Goal: Check status: Check status

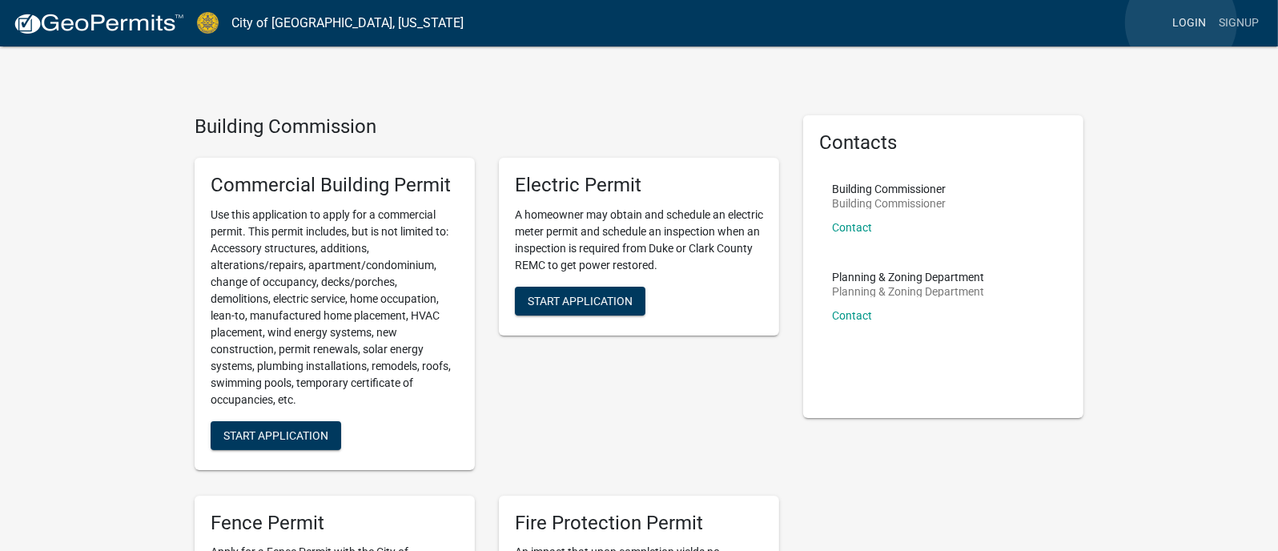
click at [1181, 22] on link "Login" at bounding box center [1189, 23] width 46 height 30
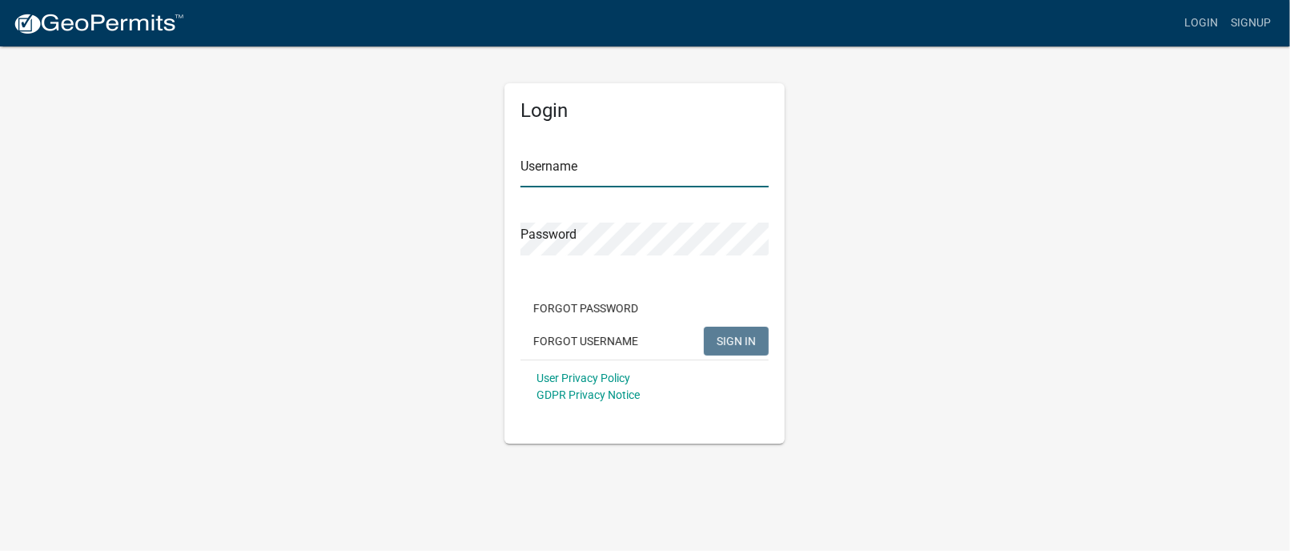
type input "DLOGAN"
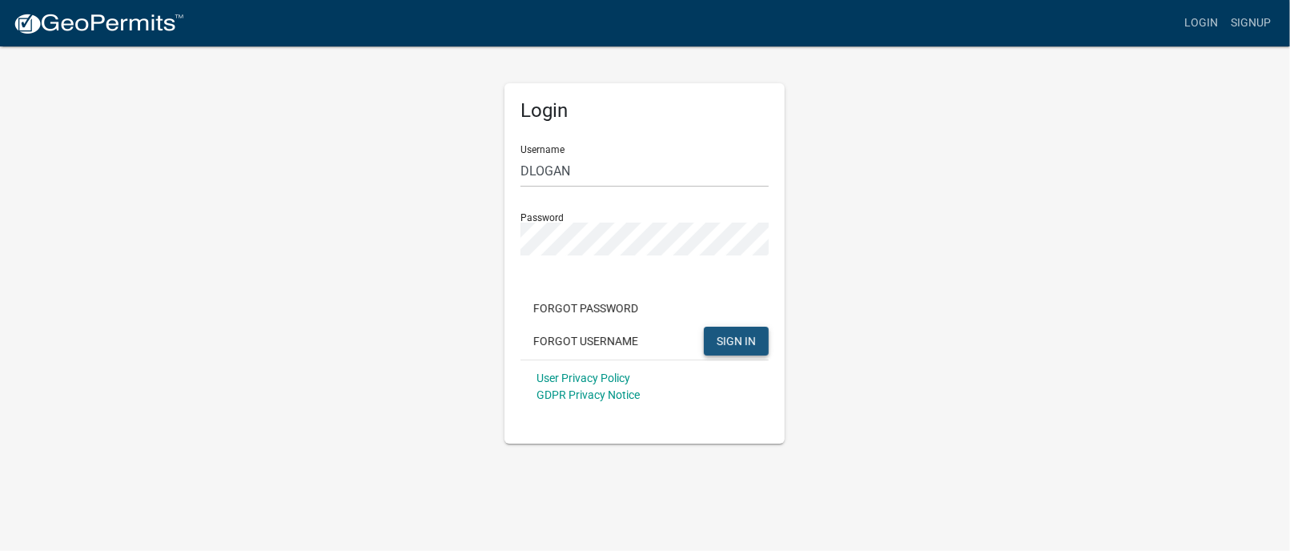
click at [733, 346] on span "SIGN IN" at bounding box center [735, 340] width 39 height 13
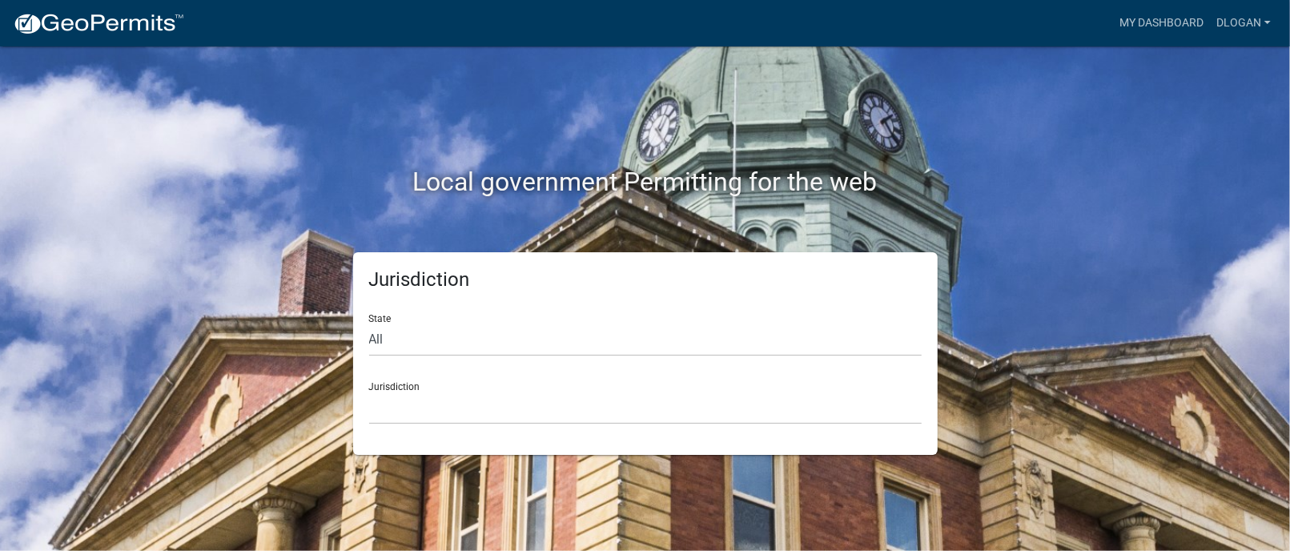
drag, startPoint x: 1081, startPoint y: 243, endPoint x: 1098, endPoint y: 212, distance: 35.1
click at [1081, 243] on div "Local government Permitting for the web" at bounding box center [645, 148] width 913 height 205
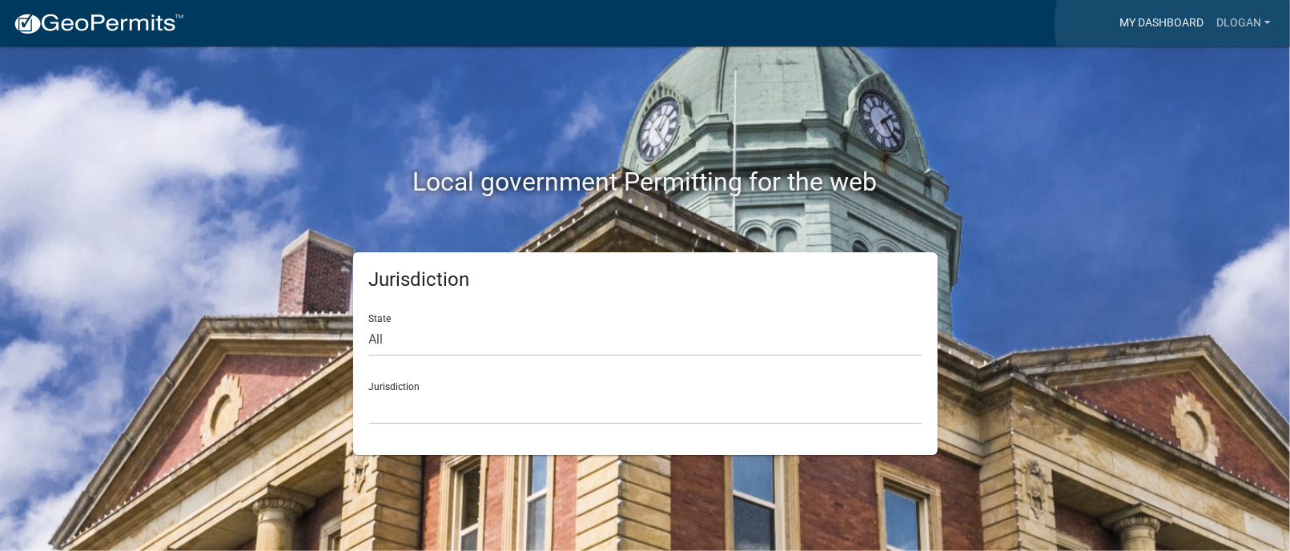
click at [1176, 24] on link "My Dashboard" at bounding box center [1161, 23] width 97 height 30
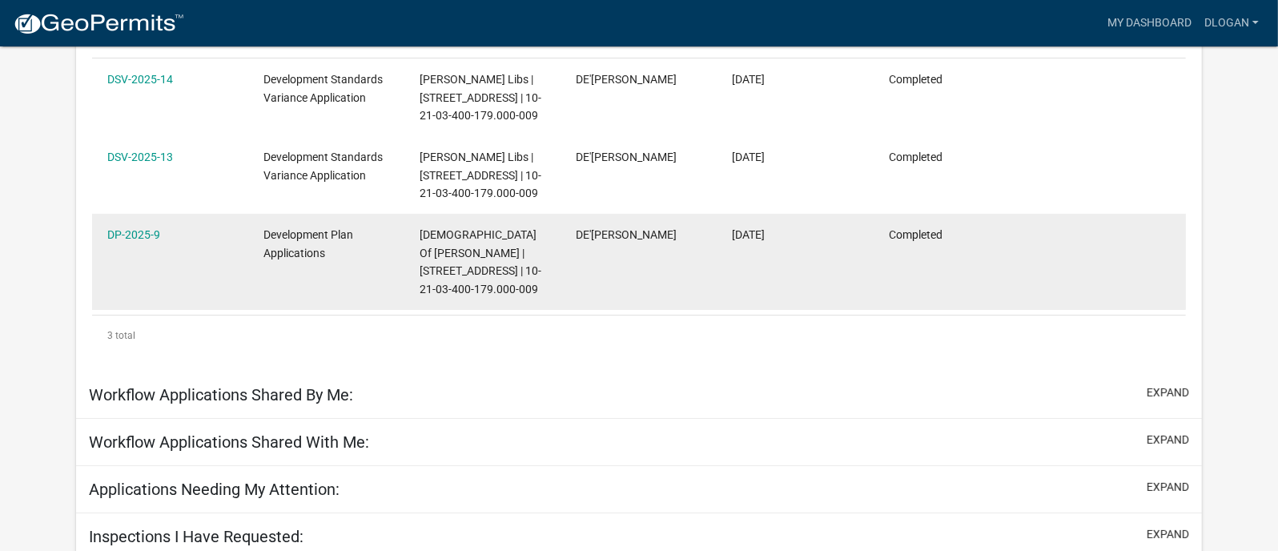
scroll to position [320, 0]
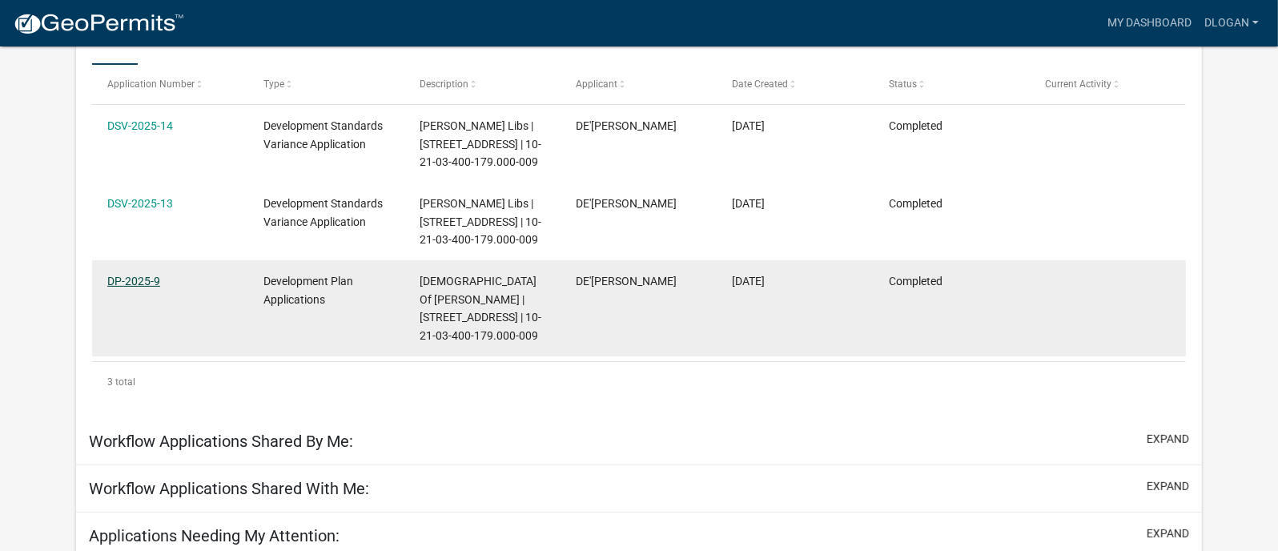
click at [139, 287] on link "DP-2025-9" at bounding box center [133, 281] width 53 height 13
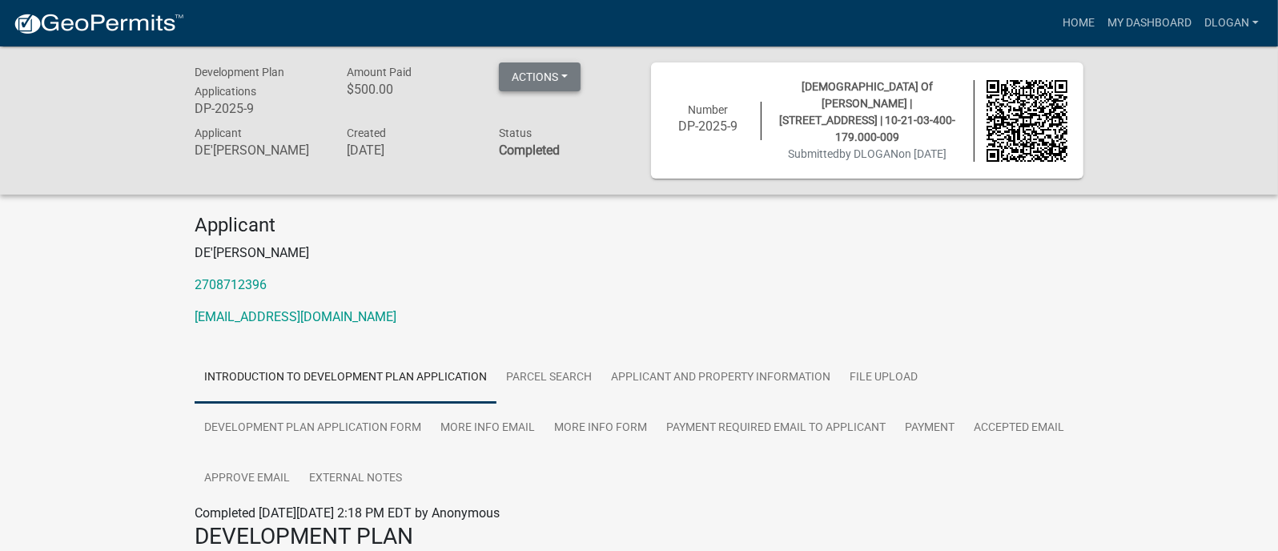
click at [571, 81] on button "Actions" at bounding box center [540, 76] width 82 height 29
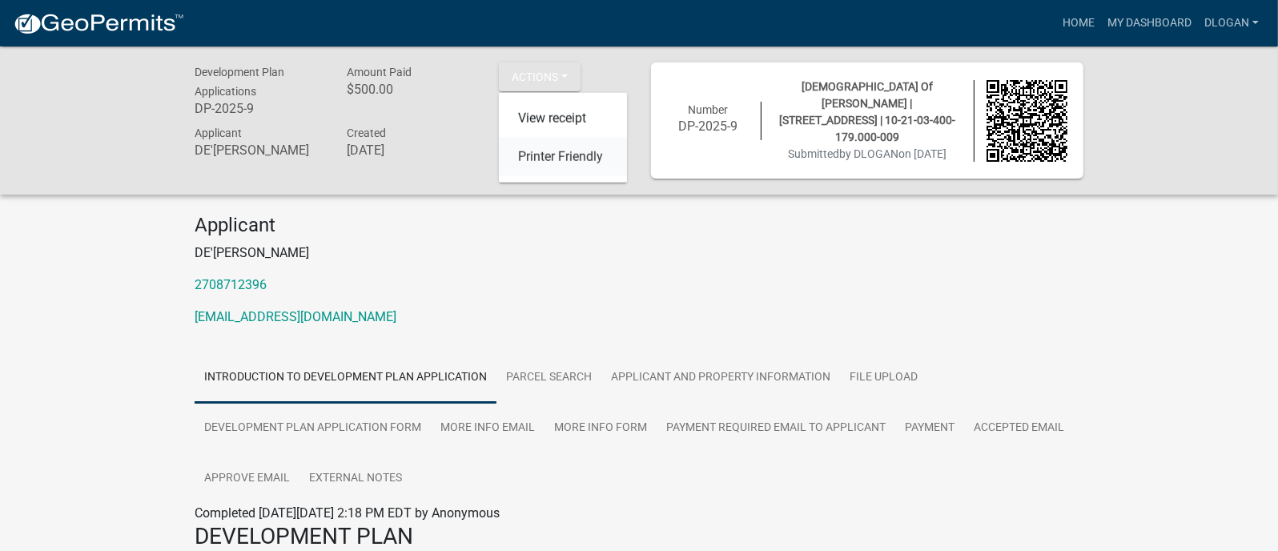
click at [571, 160] on link "Printer Friendly" at bounding box center [563, 157] width 128 height 38
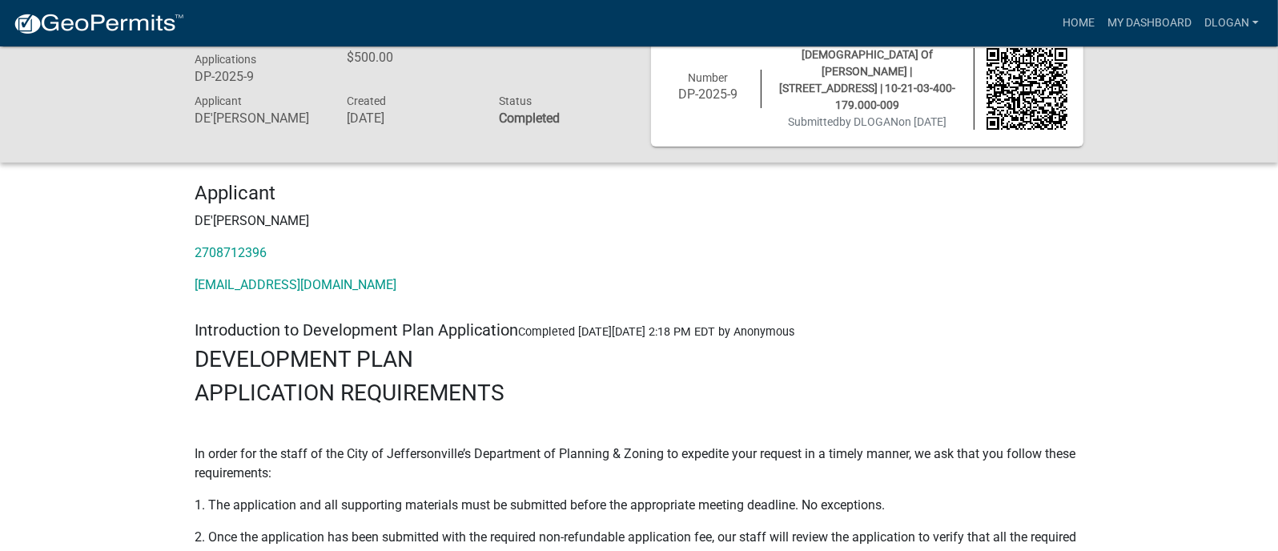
scroll to position [80, 0]
